Goal: Transaction & Acquisition: Download file/media

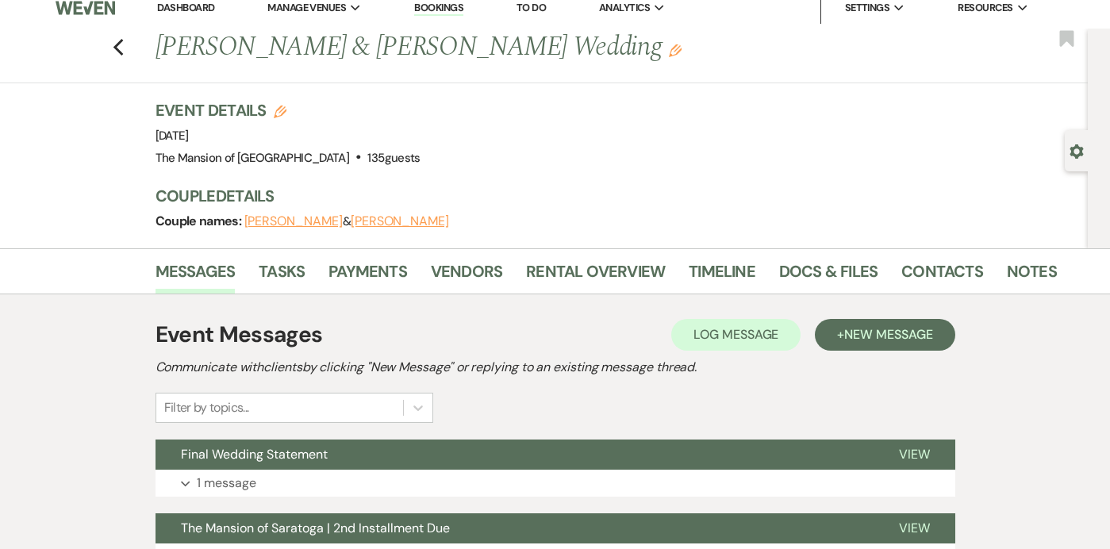
scroll to position [14, 0]
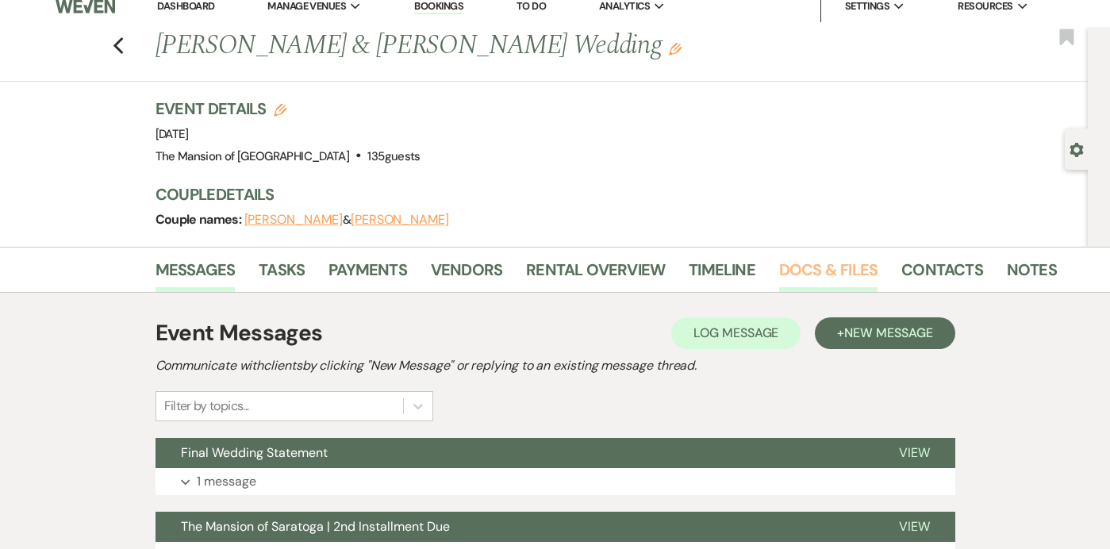
click at [831, 271] on link "Docs & Files" at bounding box center [828, 274] width 98 height 35
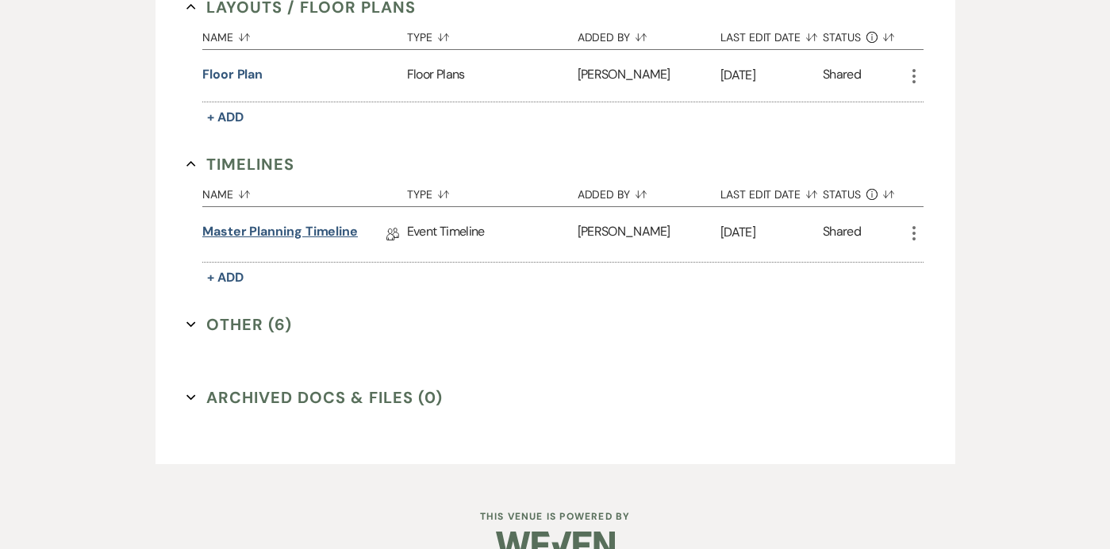
scroll to position [802, 0]
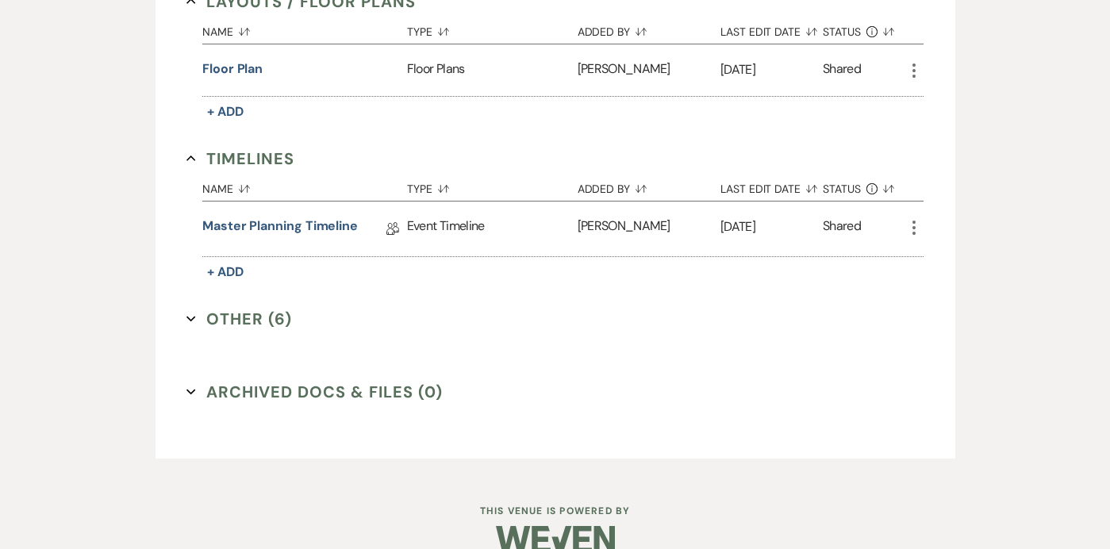
click at [194, 315] on icon "Expand" at bounding box center [192, 319] width 10 height 10
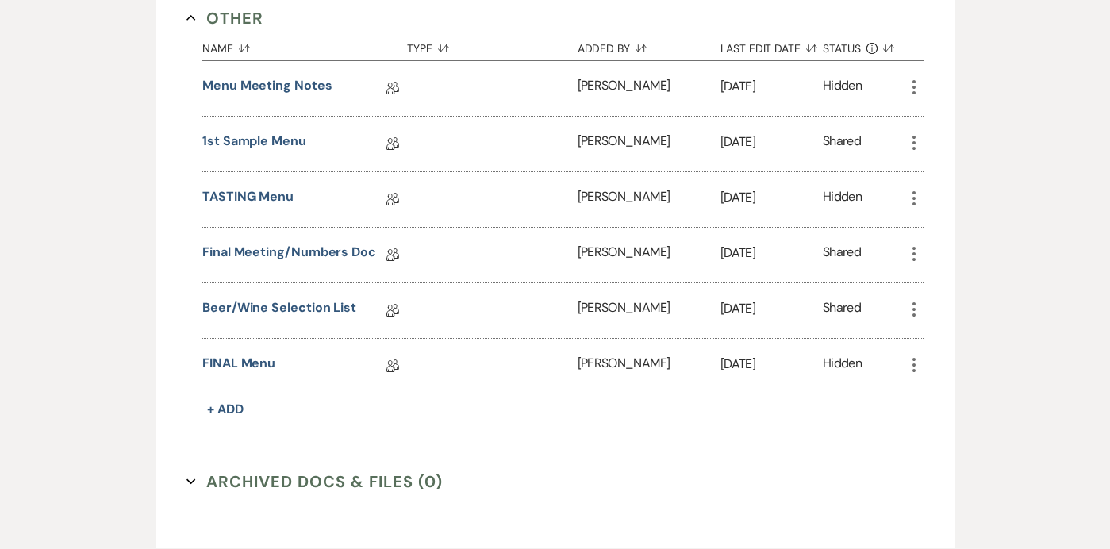
scroll to position [1145, 0]
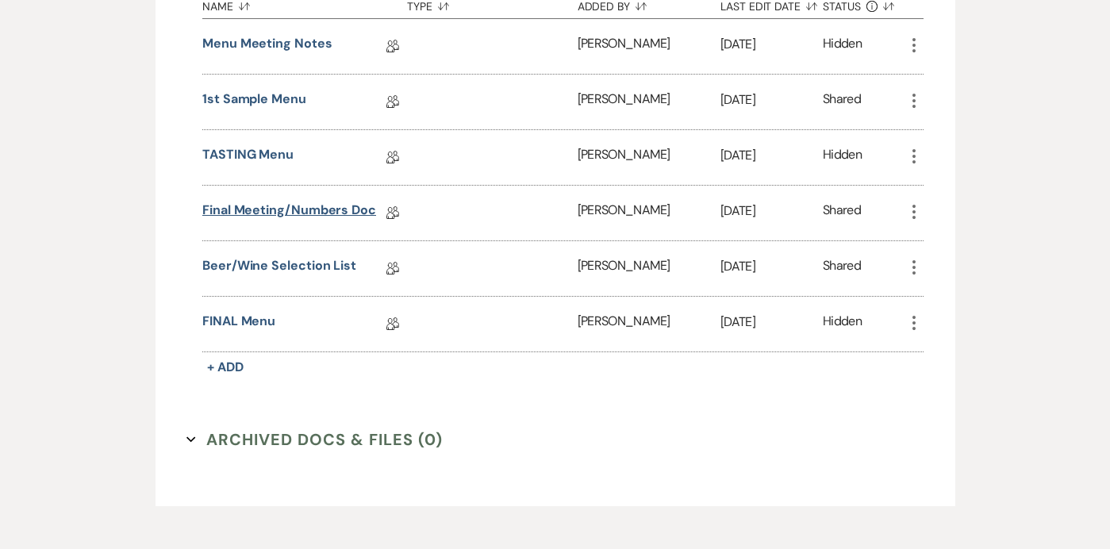
click at [236, 211] on link "Final Meeting/Numbers Doc" at bounding box center [289, 213] width 174 height 25
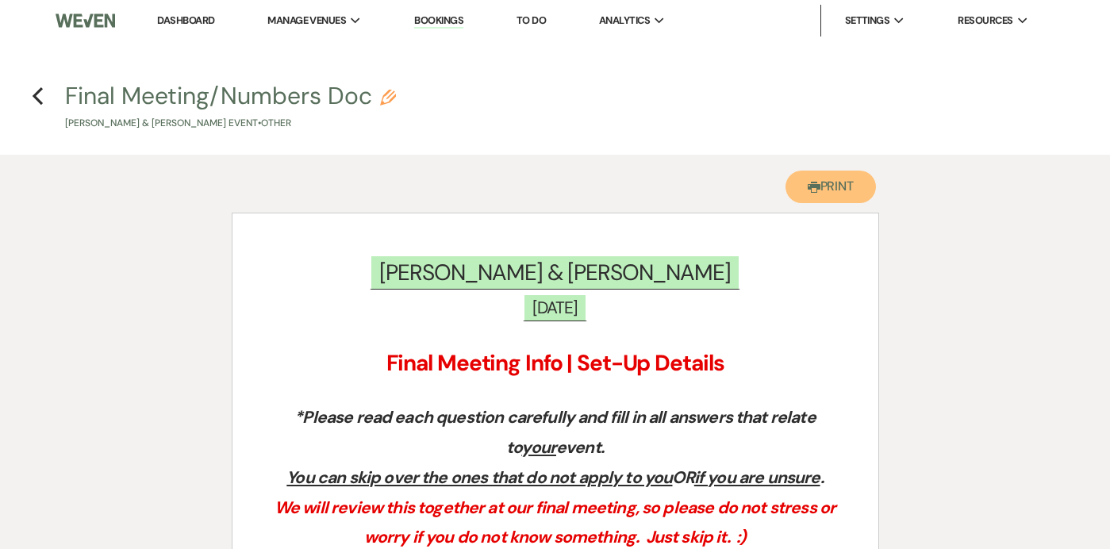
click at [801, 183] on button "Printer Print" at bounding box center [831, 187] width 91 height 33
click at [43, 98] on h4 "Previous Final Meeting/Numbers Doc Pencil Allie Iwaniec & Daniel Lenney's Event…" at bounding box center [555, 105] width 1110 height 52
click at [37, 96] on icon "Previous" at bounding box center [38, 96] width 12 height 19
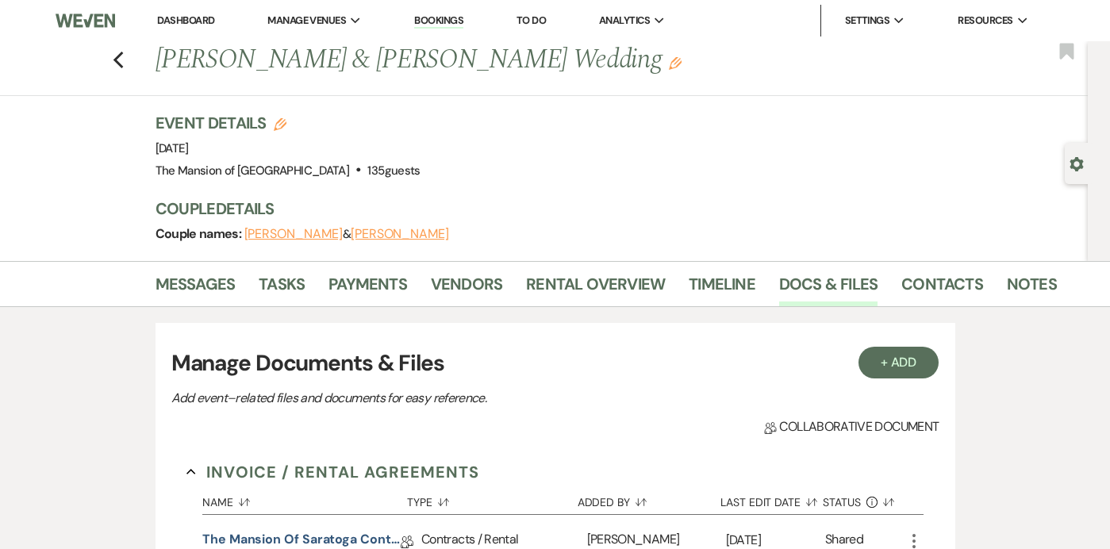
scroll to position [829, 0]
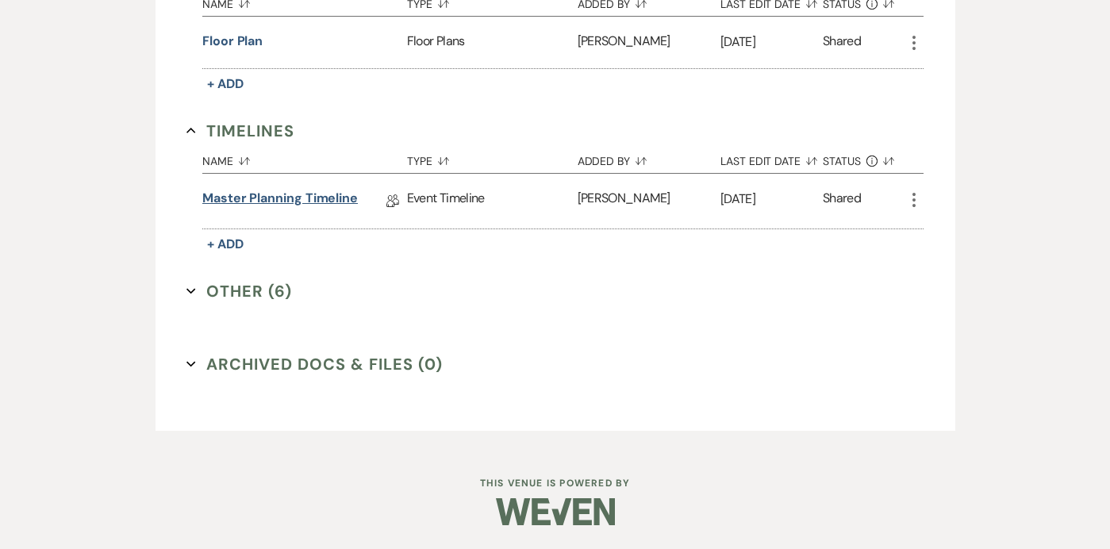
click at [250, 195] on link "Master Planning Timeline" at bounding box center [280, 201] width 156 height 25
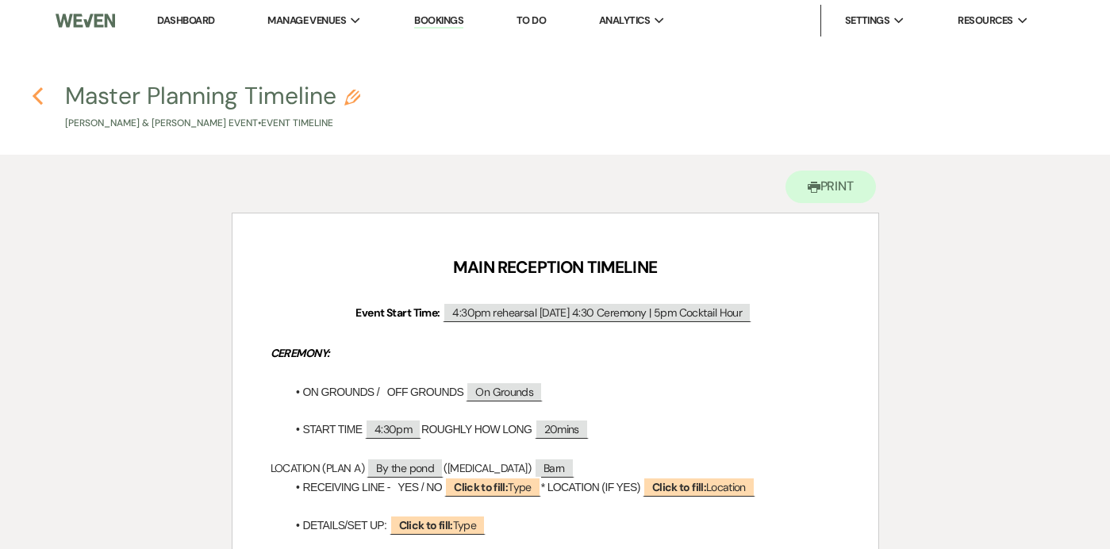
click at [32, 88] on icon "Previous" at bounding box center [38, 96] width 12 height 19
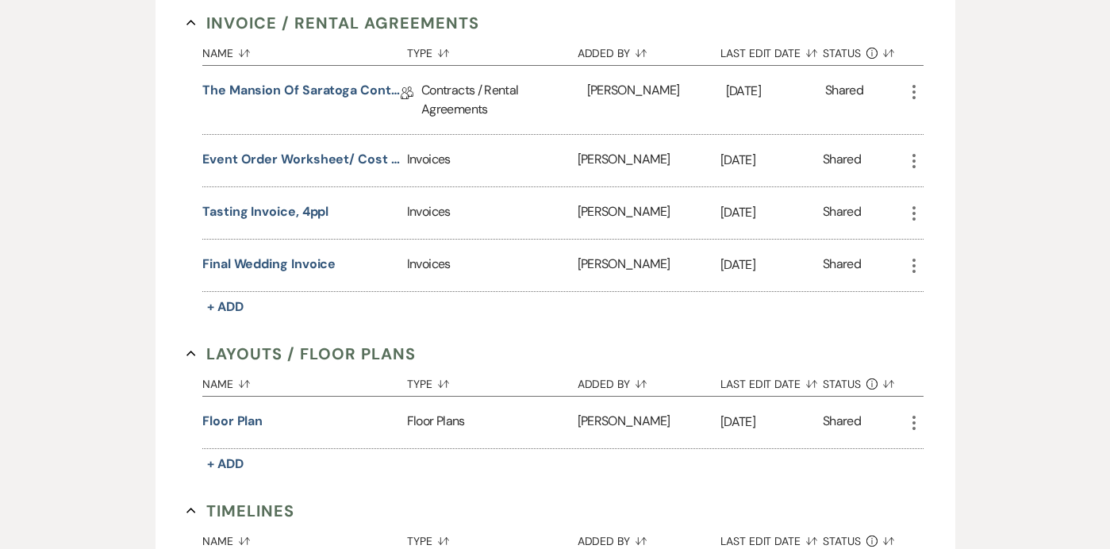
scroll to position [448, 0]
click at [264, 261] on button "Final Wedding Invoice" at bounding box center [268, 265] width 133 height 19
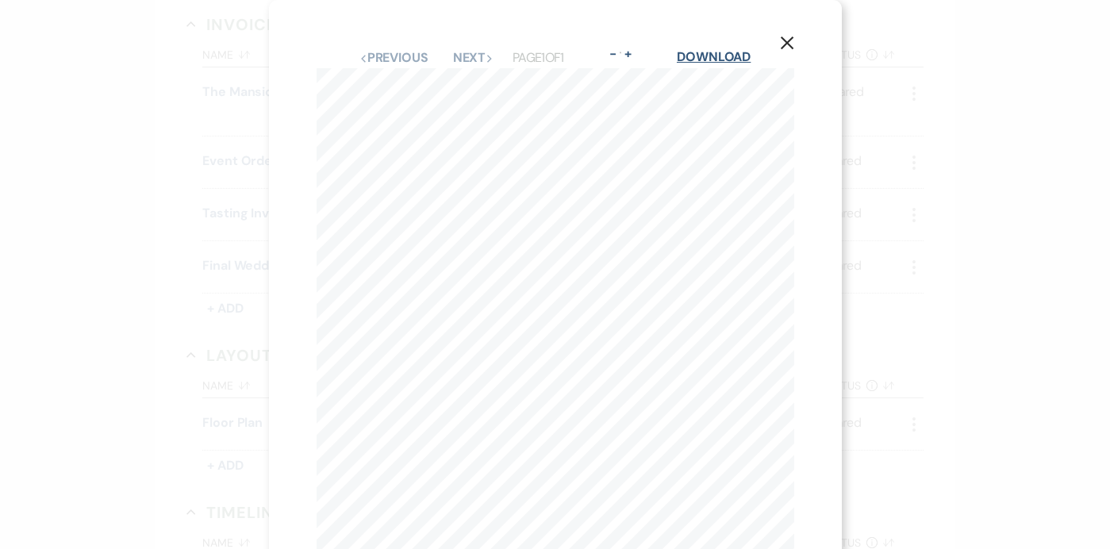
click at [721, 59] on link "Download" at bounding box center [714, 56] width 74 height 17
click at [919, 162] on div "X Previous Previous Next Next Page 1 of 1 - Zoom + Download Event Order Workshe…" at bounding box center [555, 274] width 1110 height 549
